Goal: Task Accomplishment & Management: Complete application form

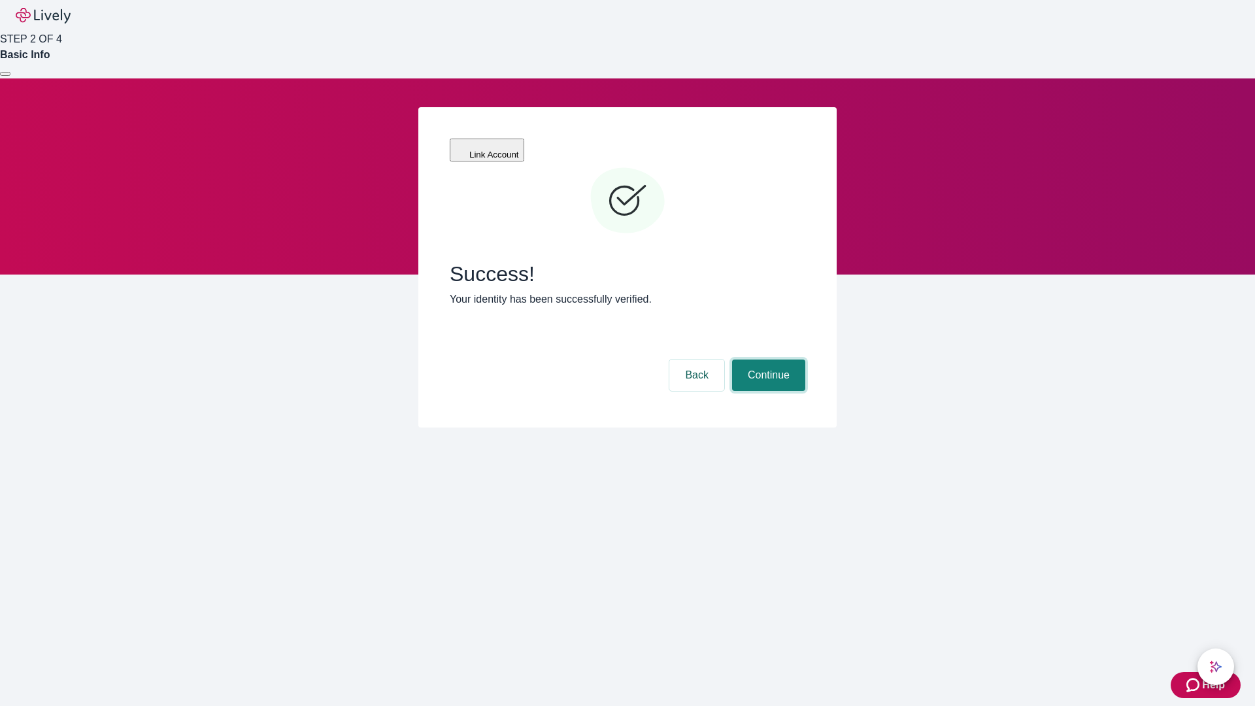
click at [767, 359] on button "Continue" at bounding box center [768, 374] width 73 height 31
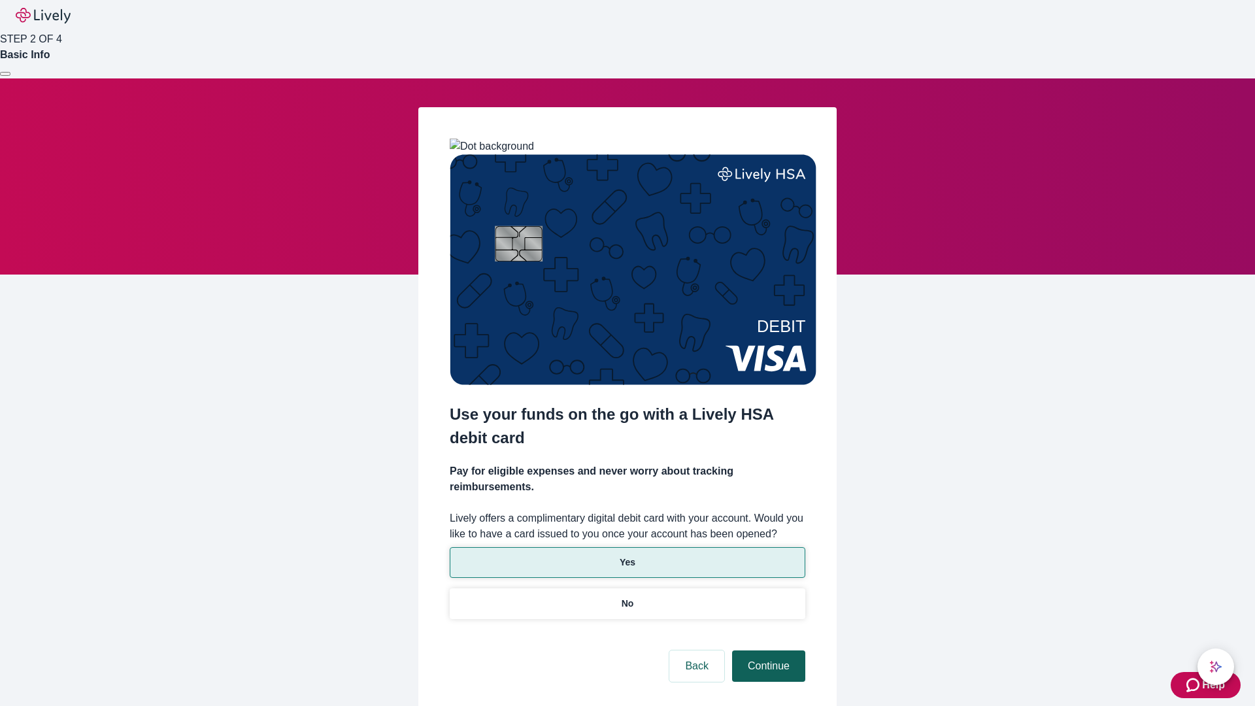
click at [627, 597] on p "No" at bounding box center [628, 604] width 12 height 14
click at [767, 650] on button "Continue" at bounding box center [768, 665] width 73 height 31
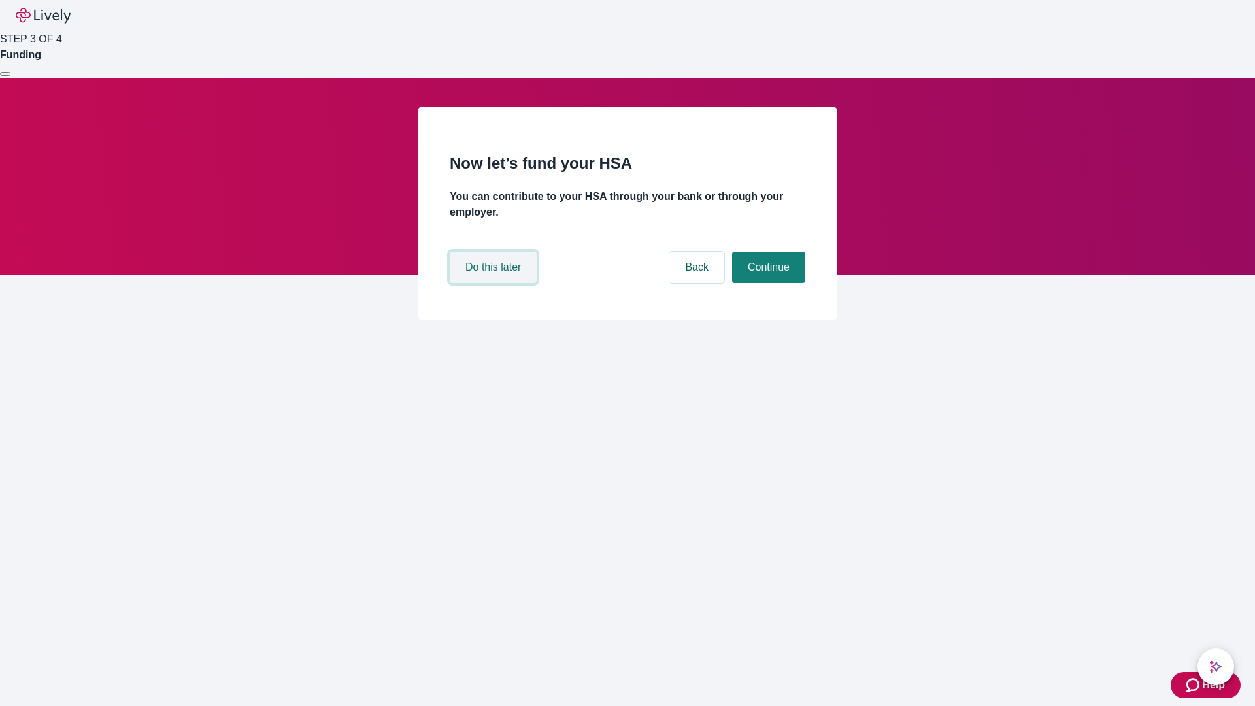
click at [495, 283] on button "Do this later" at bounding box center [493, 267] width 87 height 31
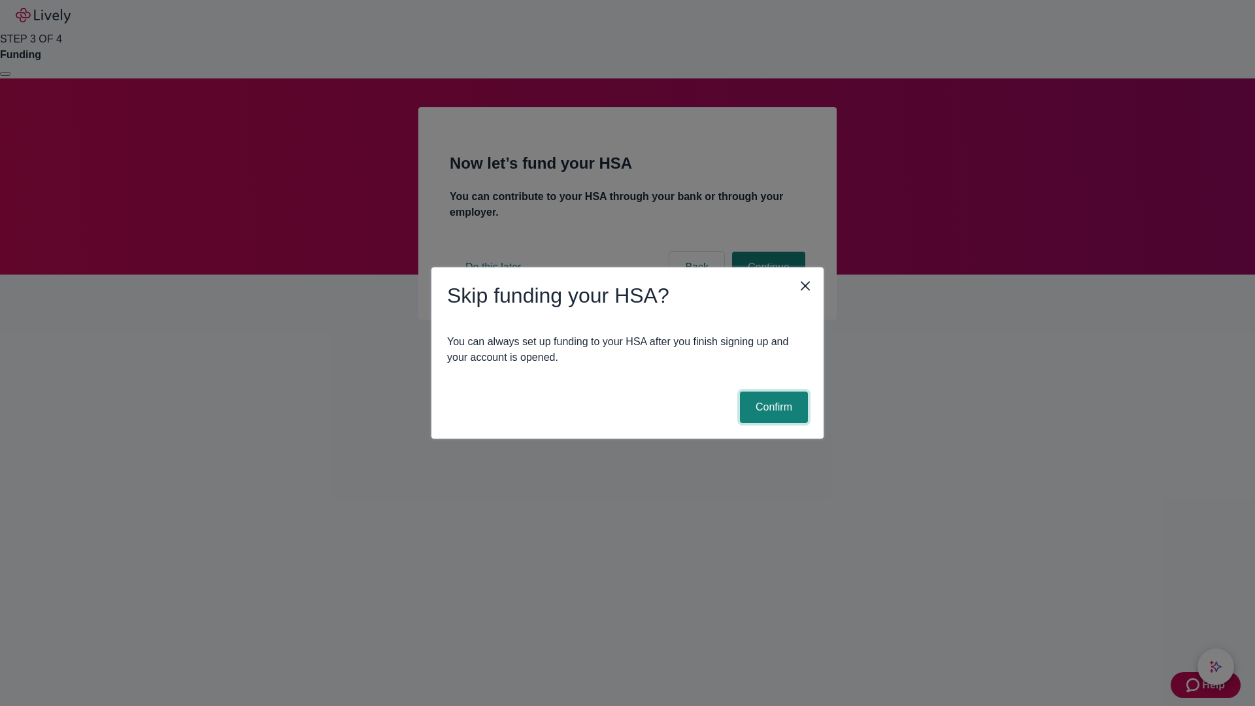
click at [772, 407] on button "Confirm" at bounding box center [774, 407] width 68 height 31
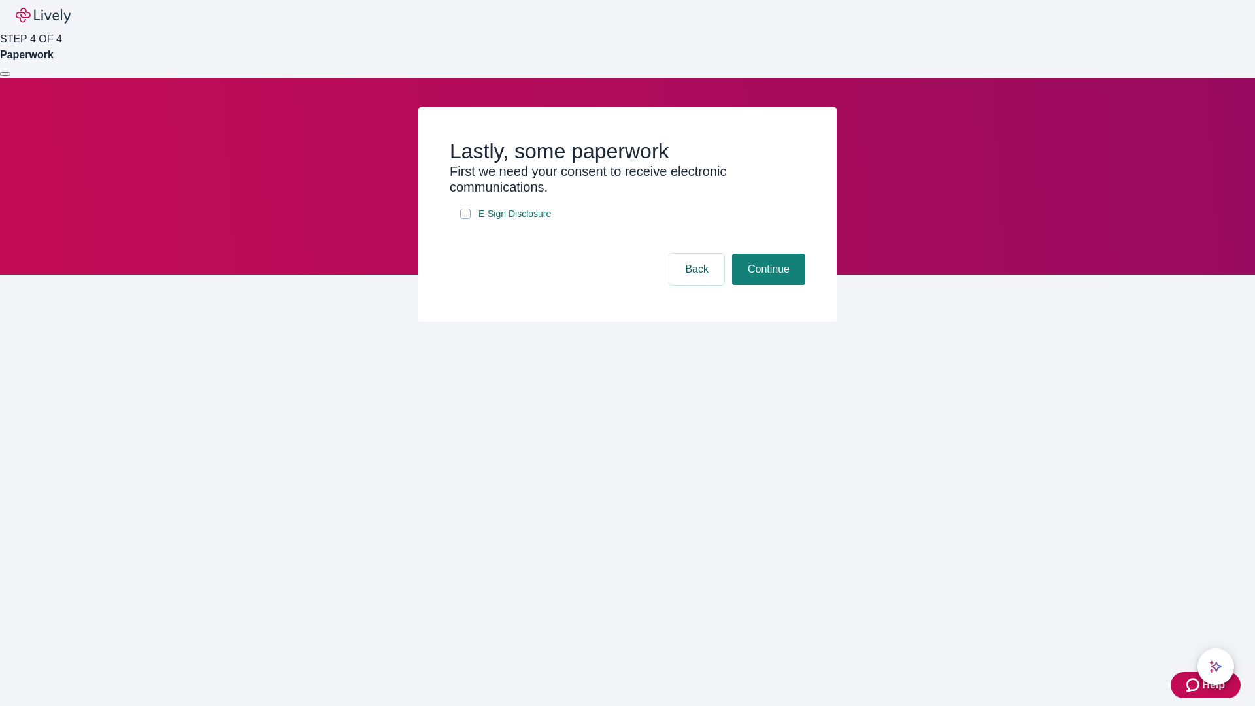
click at [465, 219] on input "E-Sign Disclosure" at bounding box center [465, 214] width 10 height 10
checkbox input "true"
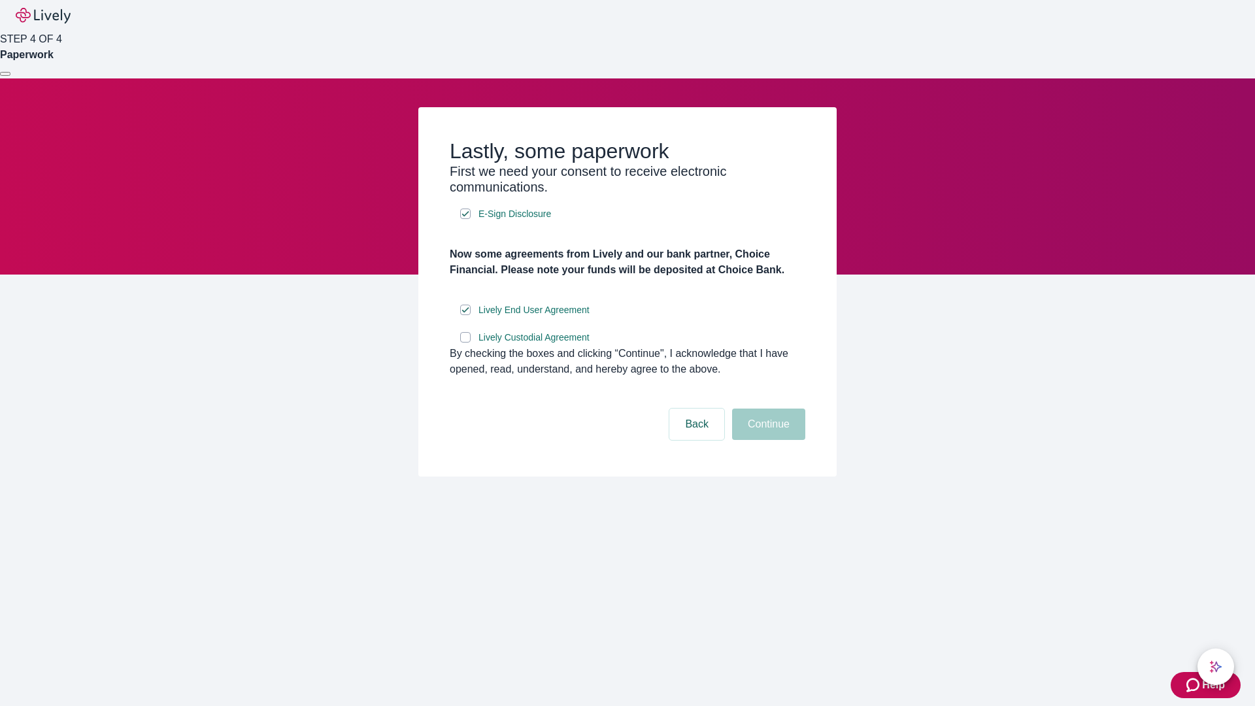
click at [465, 343] on input "Lively Custodial Agreement" at bounding box center [465, 337] width 10 height 10
checkbox input "true"
click at [767, 440] on button "Continue" at bounding box center [768, 424] width 73 height 31
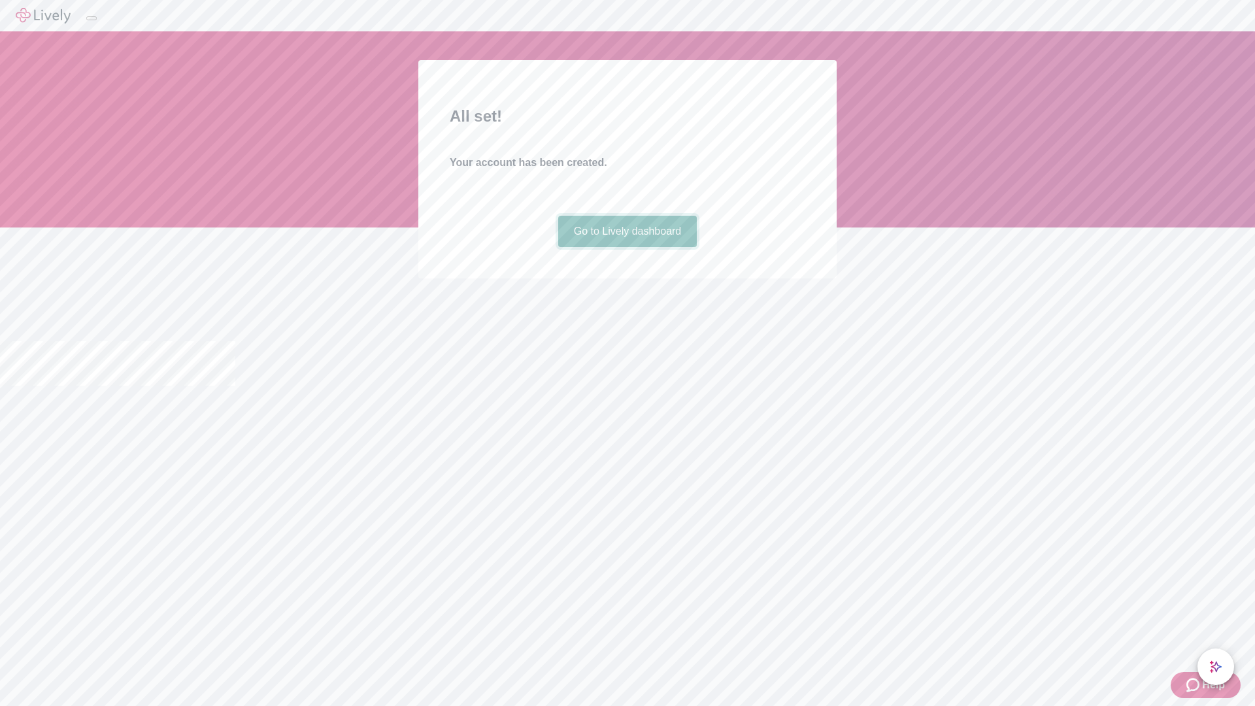
click at [627, 247] on link "Go to Lively dashboard" at bounding box center [627, 231] width 139 height 31
